Goal: Information Seeking & Learning: Learn about a topic

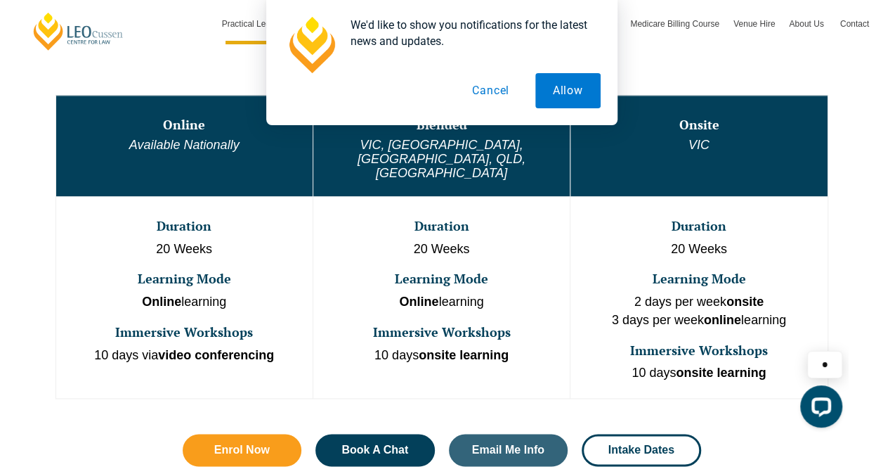
scroll to position [791, 0]
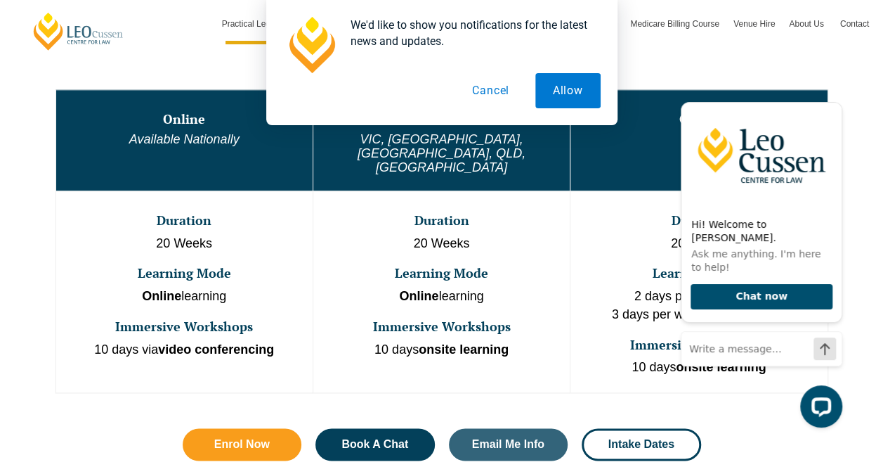
click at [832, 107] on div "We'd like to show you notifications for the latest news and updates. Allow Canc…" at bounding box center [441, 62] width 883 height 125
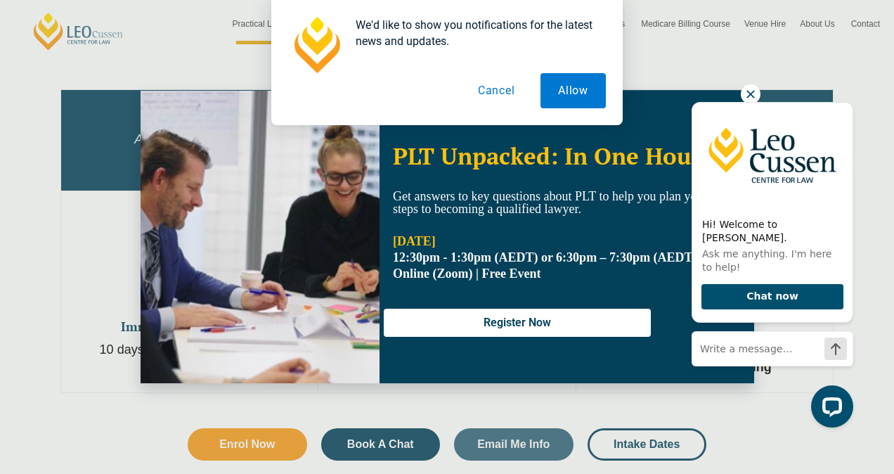
click at [750, 93] on div "We'd like to show you notifications for the latest news and updates. Allow Canc…" at bounding box center [447, 62] width 894 height 125
click at [481, 90] on button "Cancel" at bounding box center [496, 90] width 72 height 35
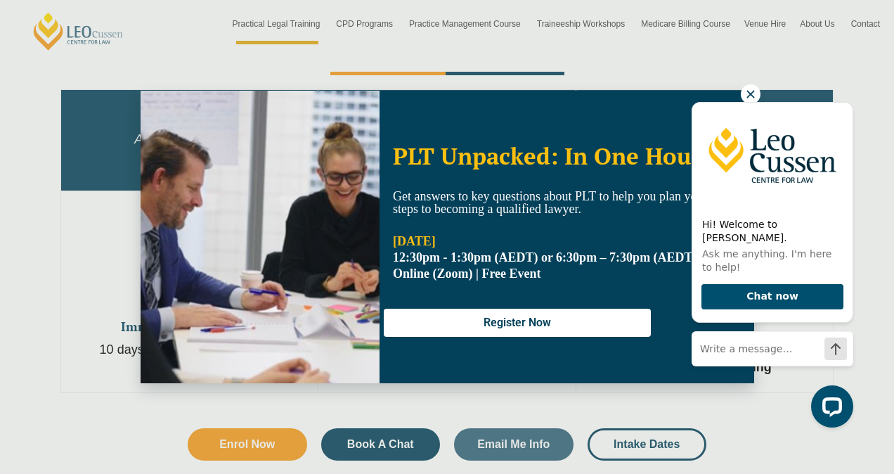
click at [750, 95] on div "Hi! Welcome to Leo Cussen. Ask me anything. I'm here to help! Chat now" at bounding box center [769, 258] width 178 height 362
click at [842, 95] on icon "Hide greeting" at bounding box center [845, 91] width 8 height 8
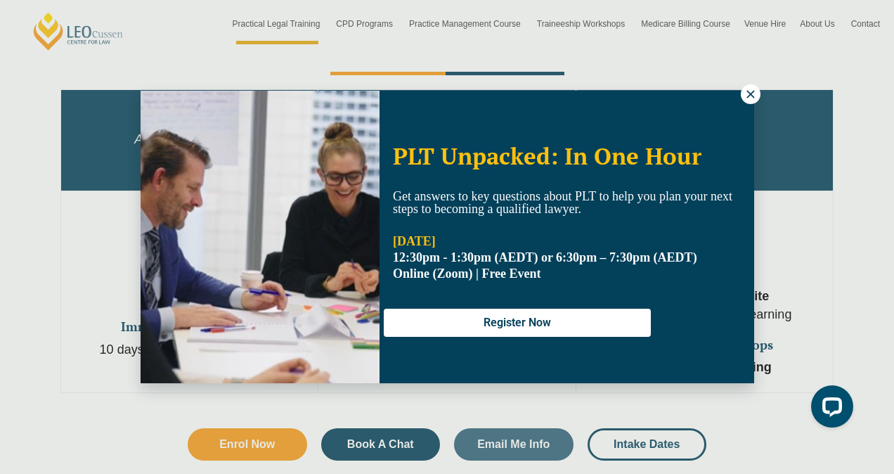
click at [752, 105] on body at bounding box center [769, 265] width 178 height 348
click at [749, 99] on icon at bounding box center [750, 94] width 13 height 13
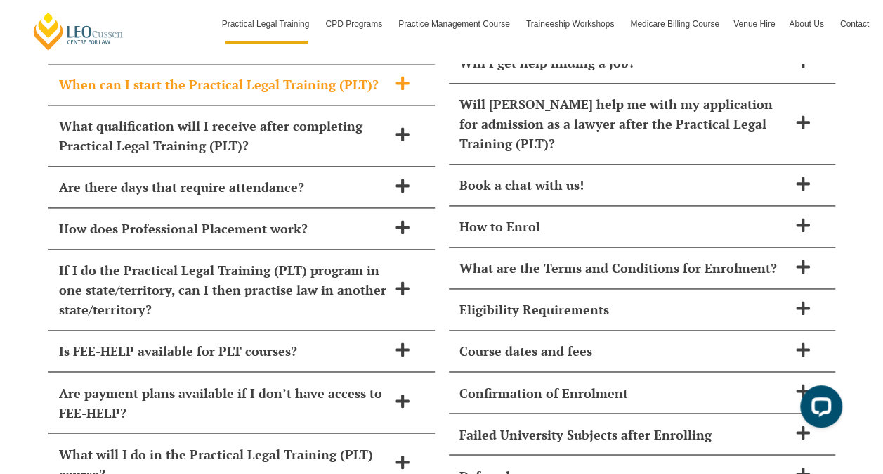
scroll to position [6229, 0]
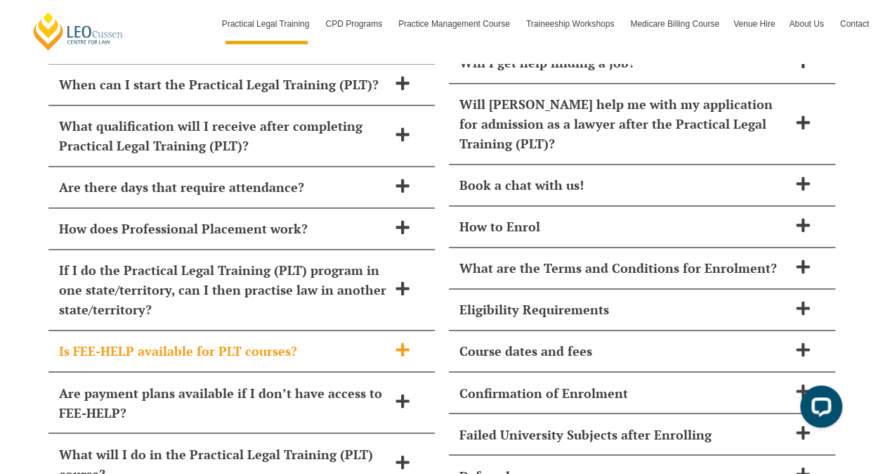
click at [327, 341] on h2 "Is FEE-HELP available for PLT courses?" at bounding box center [223, 351] width 329 height 20
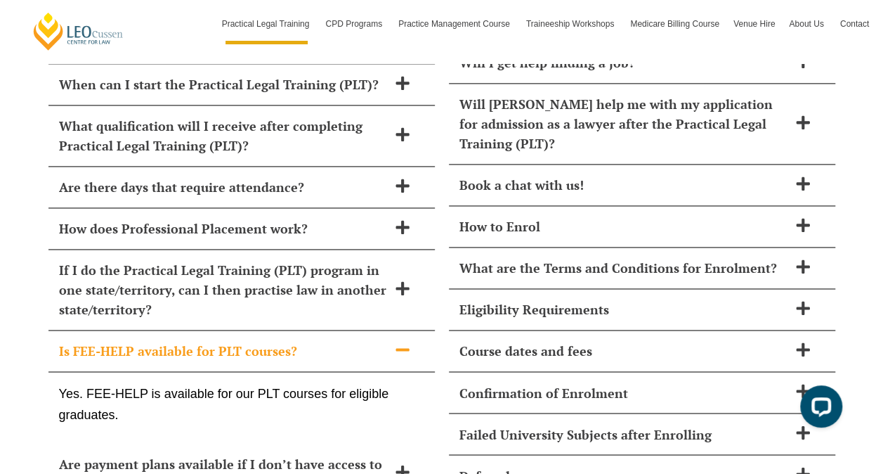
click at [327, 341] on h2 "Is FEE-HELP available for PLT courses?" at bounding box center [223, 351] width 329 height 20
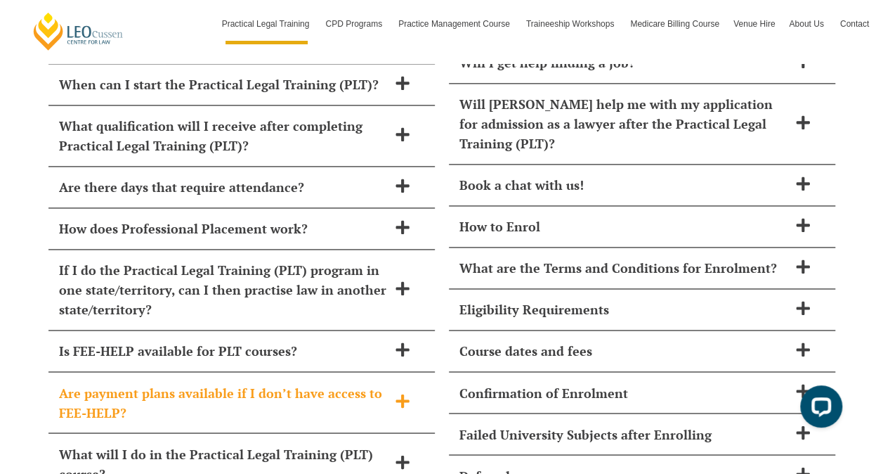
click at [321, 382] on h2 "Are payment plans available if I don’t have access to FEE-HELP?" at bounding box center [223, 401] width 329 height 39
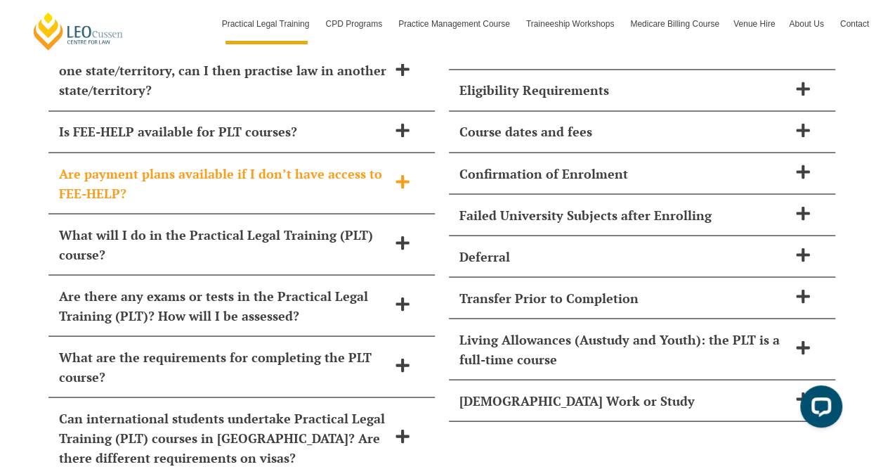
scroll to position [6448, 0]
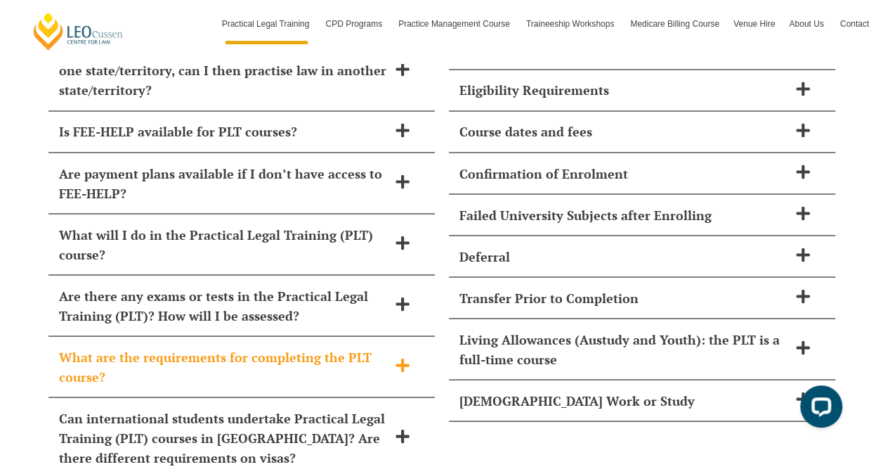
click at [324, 346] on h2 "What are the requirements for completing the PLT course?" at bounding box center [223, 365] width 329 height 39
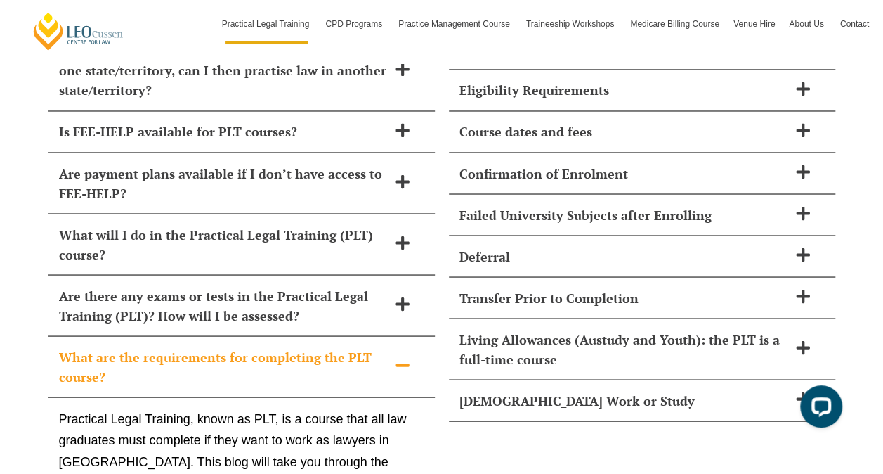
click at [324, 346] on h2 "What are the requirements for completing the PLT course?" at bounding box center [223, 365] width 329 height 39
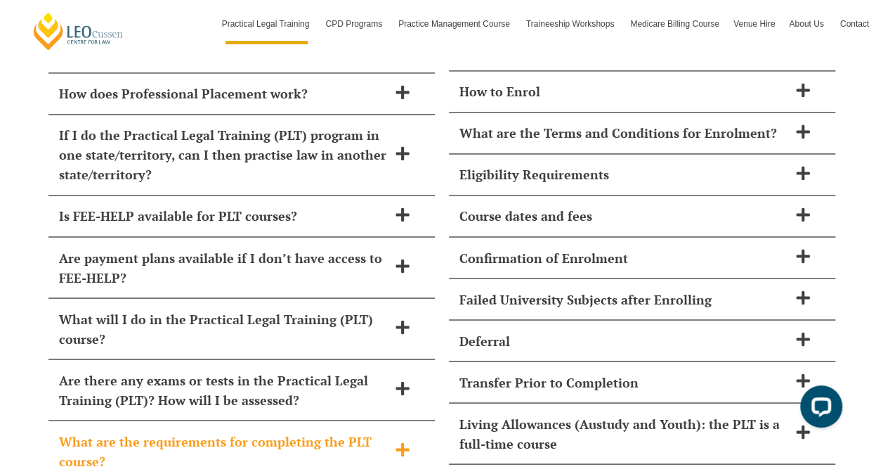
scroll to position [6362, 0]
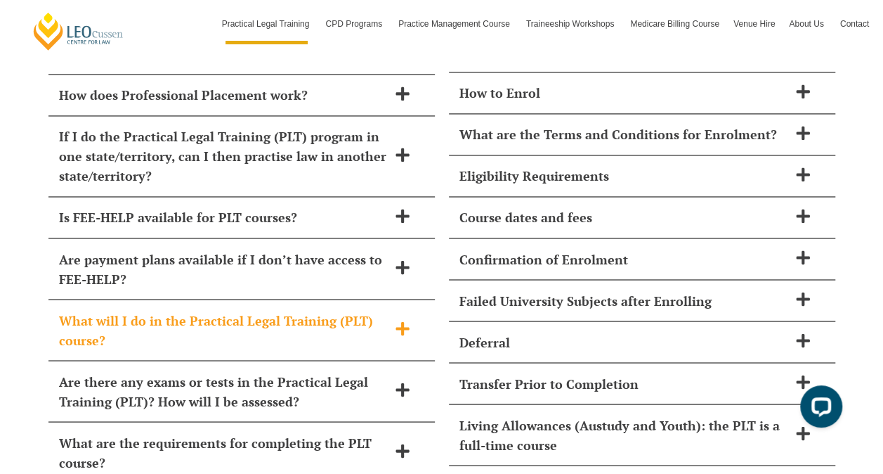
click at [319, 310] on h2 "What will I do in the Practical Legal Training (PLT) course?" at bounding box center [223, 329] width 329 height 39
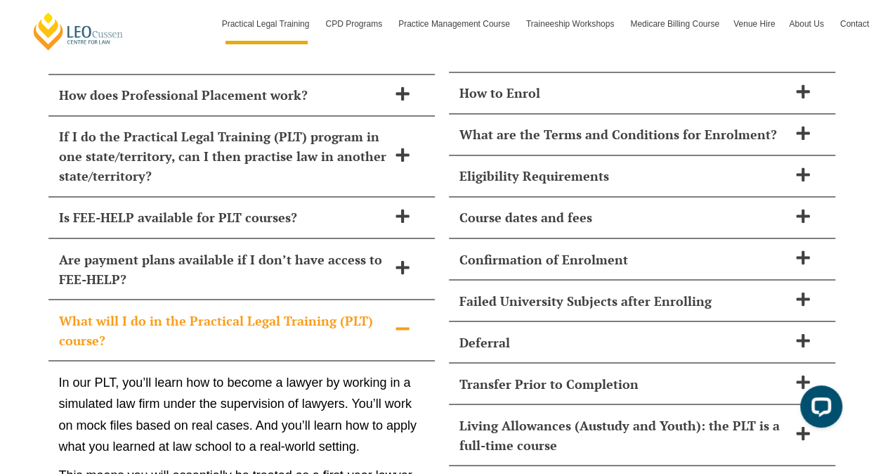
click at [319, 310] on h2 "What will I do in the Practical Legal Training (PLT) course?" at bounding box center [223, 329] width 329 height 39
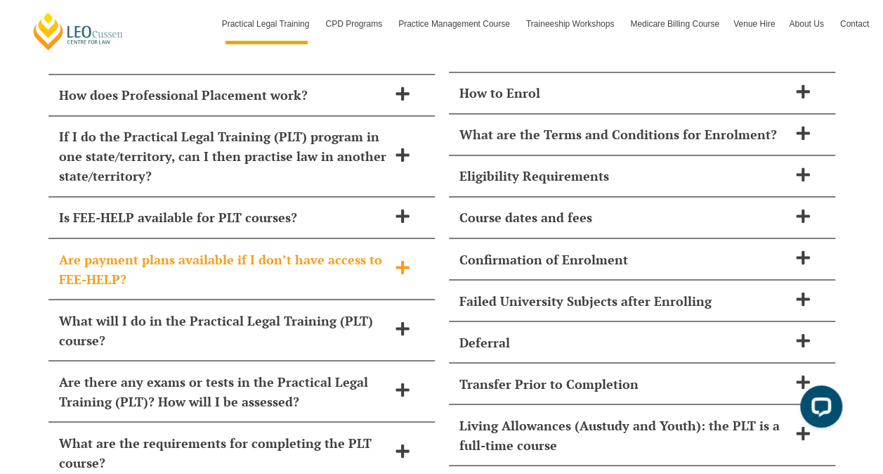
click at [315, 249] on h2 "Are payment plans available if I don’t have access to FEE-HELP?" at bounding box center [223, 268] width 329 height 39
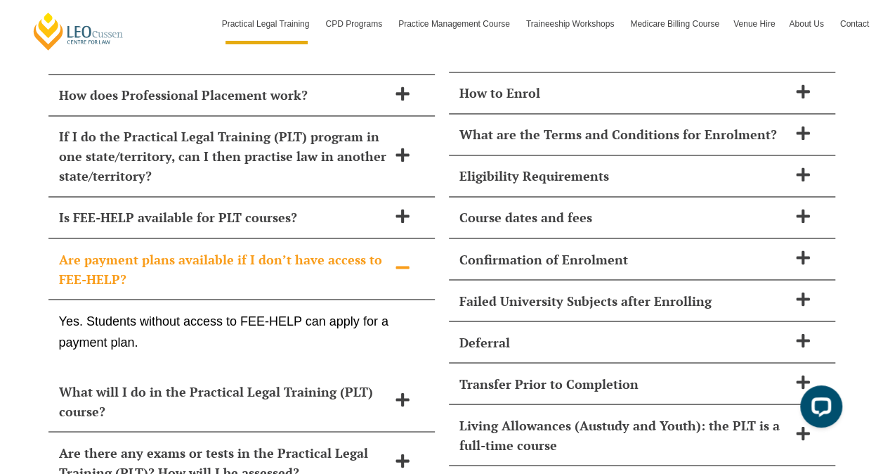
click at [315, 249] on h2 "Are payment plans available if I don’t have access to FEE-HELP?" at bounding box center [223, 268] width 329 height 39
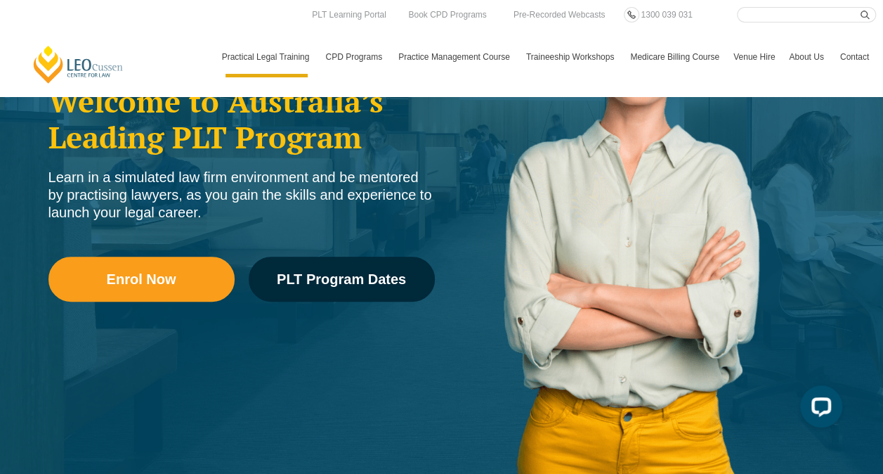
scroll to position [0, 0]
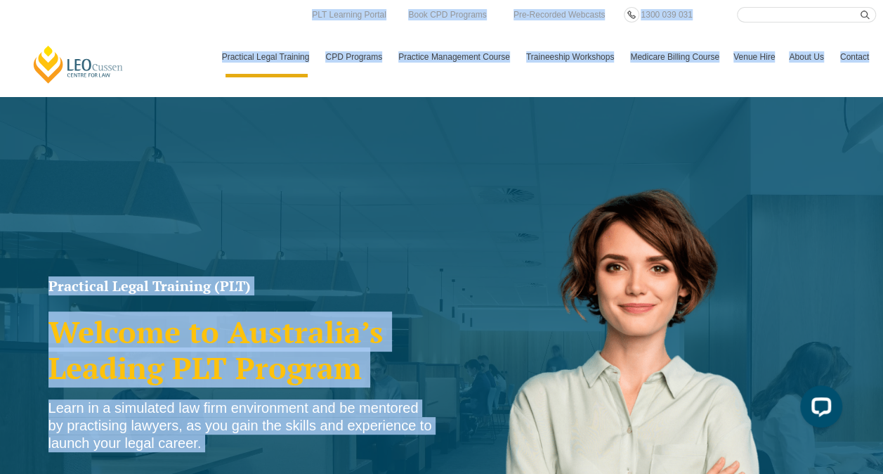
drag, startPoint x: 152, startPoint y: 3, endPoint x: 552, endPoint y: -6, distance: 400.5
click at [552, 0] on html "Leo Cussen Centre for Law Search here Practical Legal Training Our Practical Le…" at bounding box center [441, 237] width 883 height 474
drag, startPoint x: 552, startPoint y: -6, endPoint x: 670, endPoint y: 117, distance: 169.4
click at [670, 117] on div "Practical Legal Training (PLT) Welcome to Australia’s Leading PLT Program Learn…" at bounding box center [441, 405] width 883 height 618
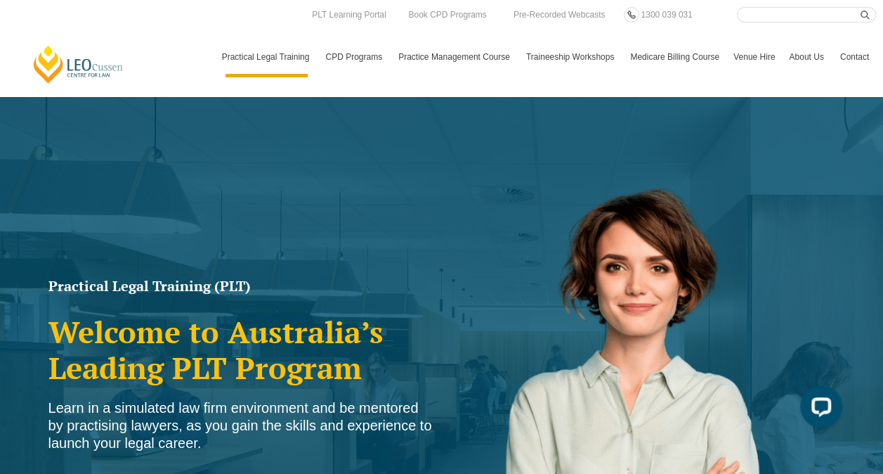
click at [629, 91] on header "Leo Cussen Centre for Law Search here Practical Legal Training Our Practical Le…" at bounding box center [441, 48] width 883 height 96
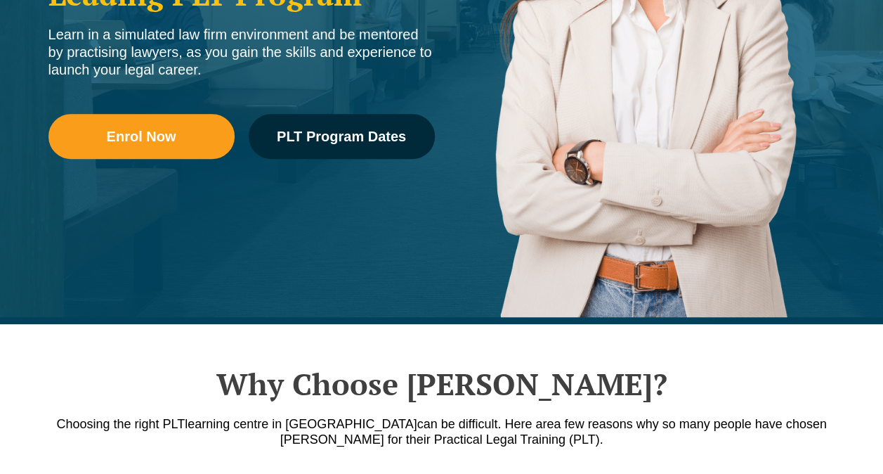
scroll to position [392, 0]
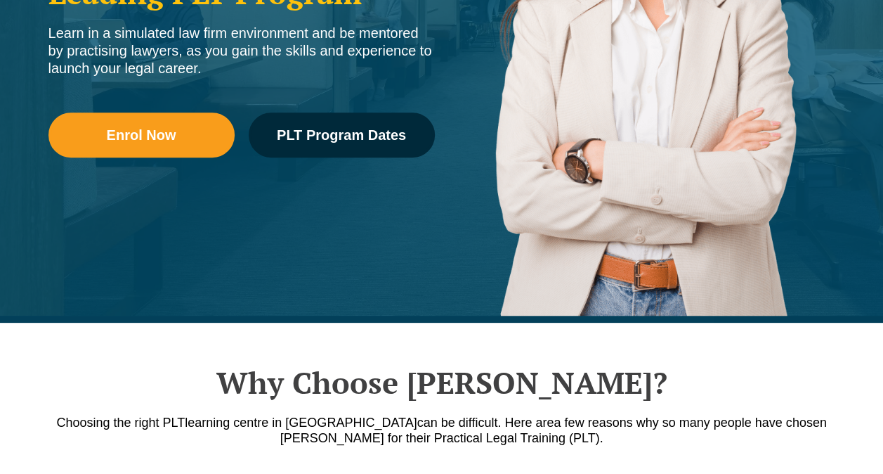
click at [325, 141] on li "Our Practical Legal Training Program Program Dates & Fees Chat with us 2025 PLT…" at bounding box center [302, 235] width 162 height 268
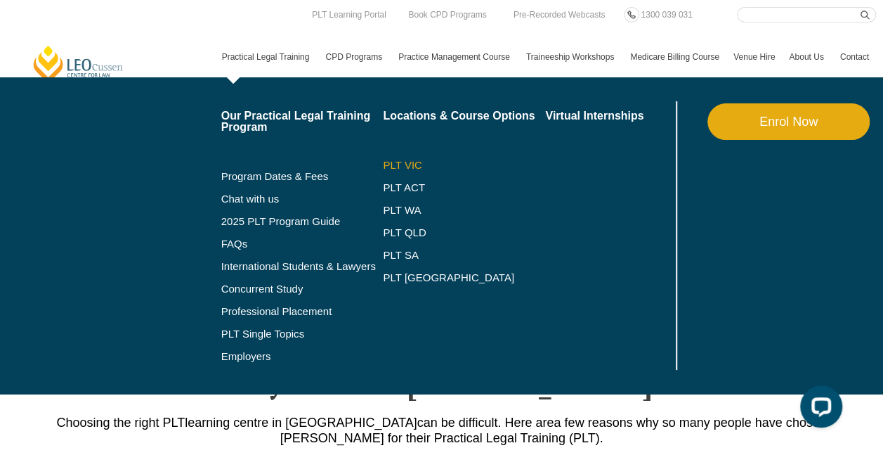
scroll to position [0, 0]
click at [406, 162] on link "PLT VIC" at bounding box center [464, 164] width 162 height 11
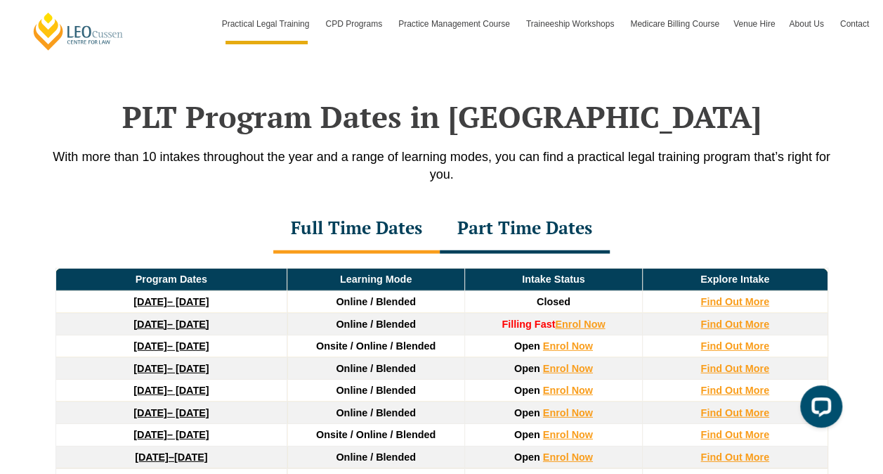
scroll to position [1801, 0]
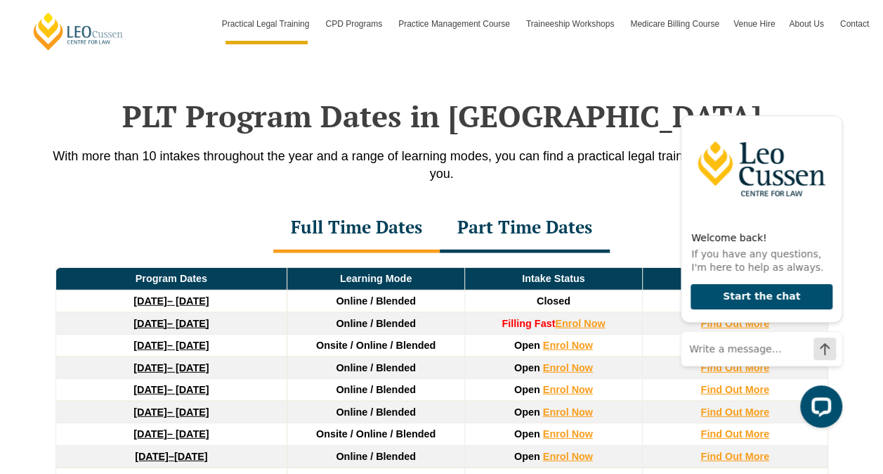
click at [525, 208] on div "Part Time Dates" at bounding box center [525, 228] width 170 height 49
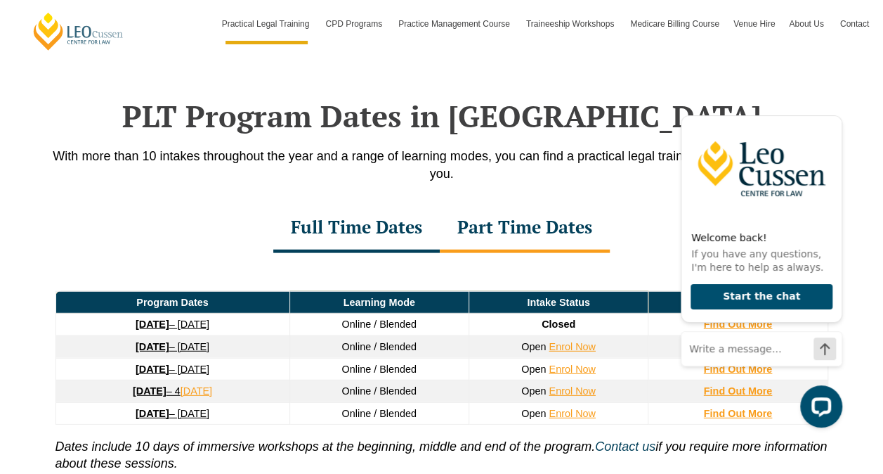
click at [390, 215] on div "Full Time Dates" at bounding box center [356, 228] width 166 height 49
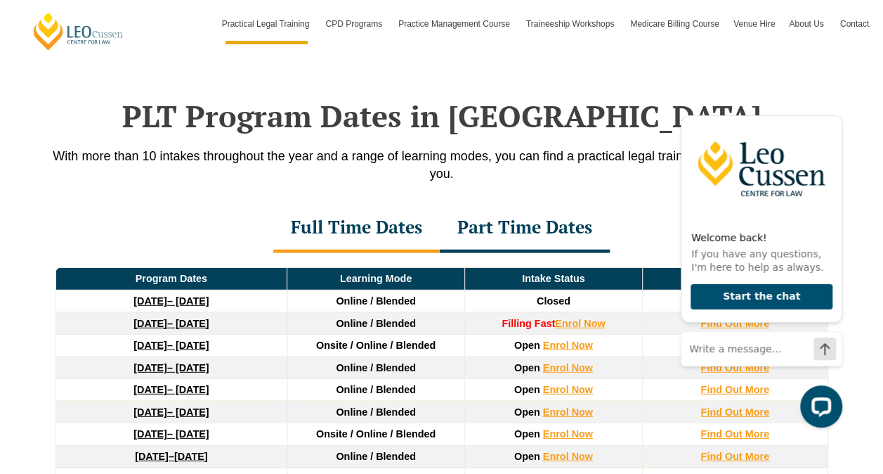
click at [499, 204] on div "Part Time Dates" at bounding box center [525, 228] width 170 height 49
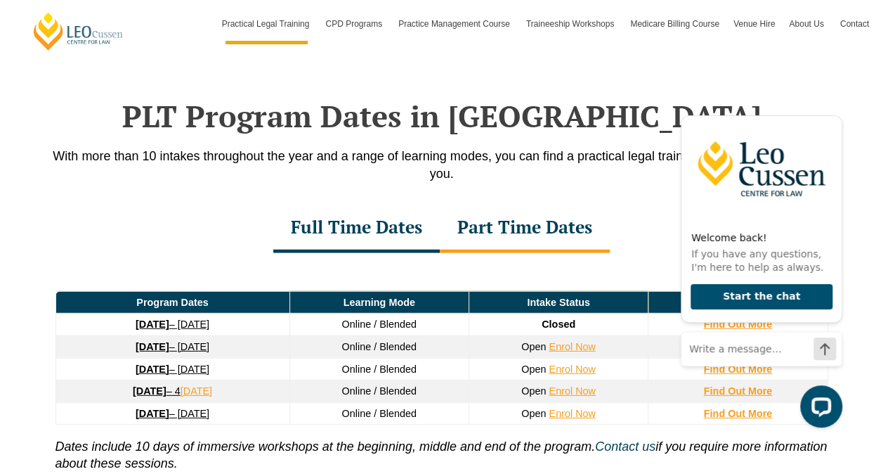
click at [384, 209] on div "Full Time Dates" at bounding box center [356, 228] width 166 height 49
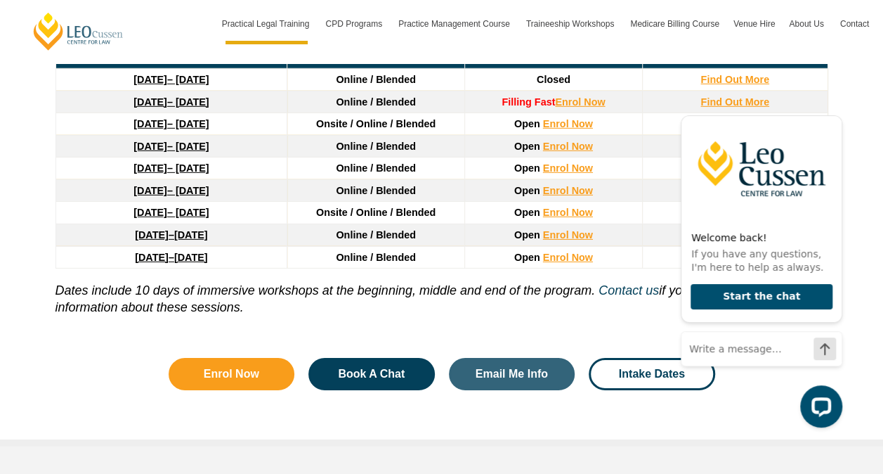
scroll to position [2023, 0]
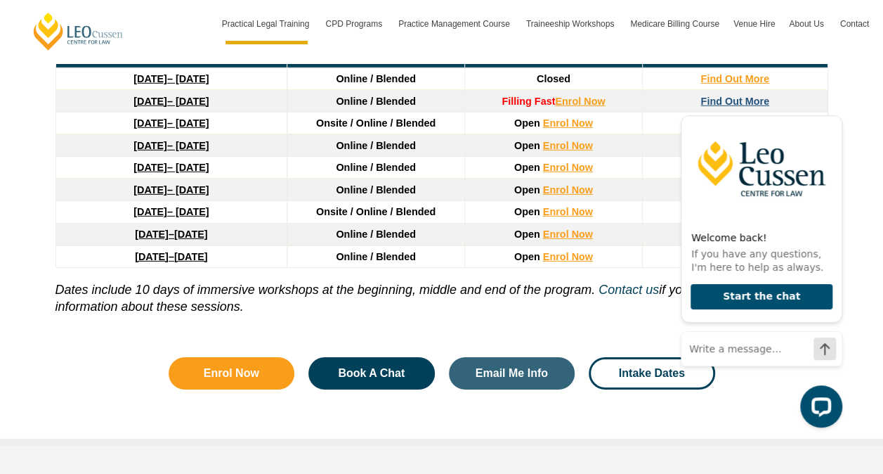
click at [751, 96] on strong "Find Out More" at bounding box center [734, 101] width 69 height 11
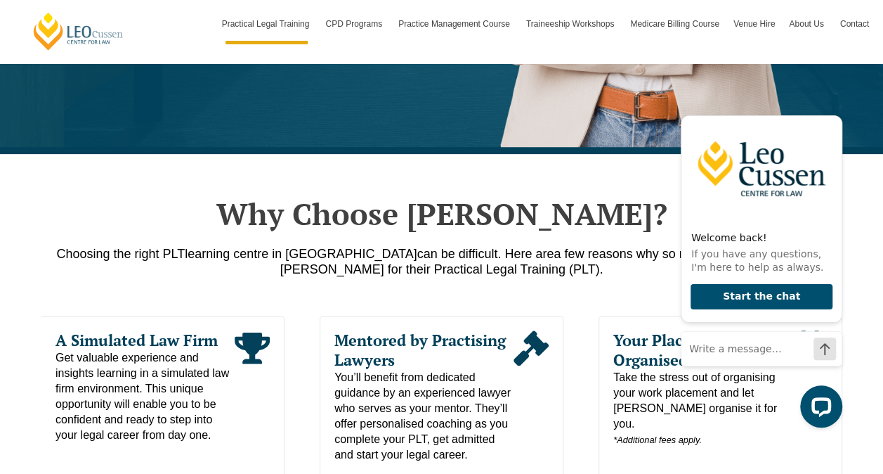
scroll to position [507, 0]
